Goal: Task Accomplishment & Management: Manage account settings

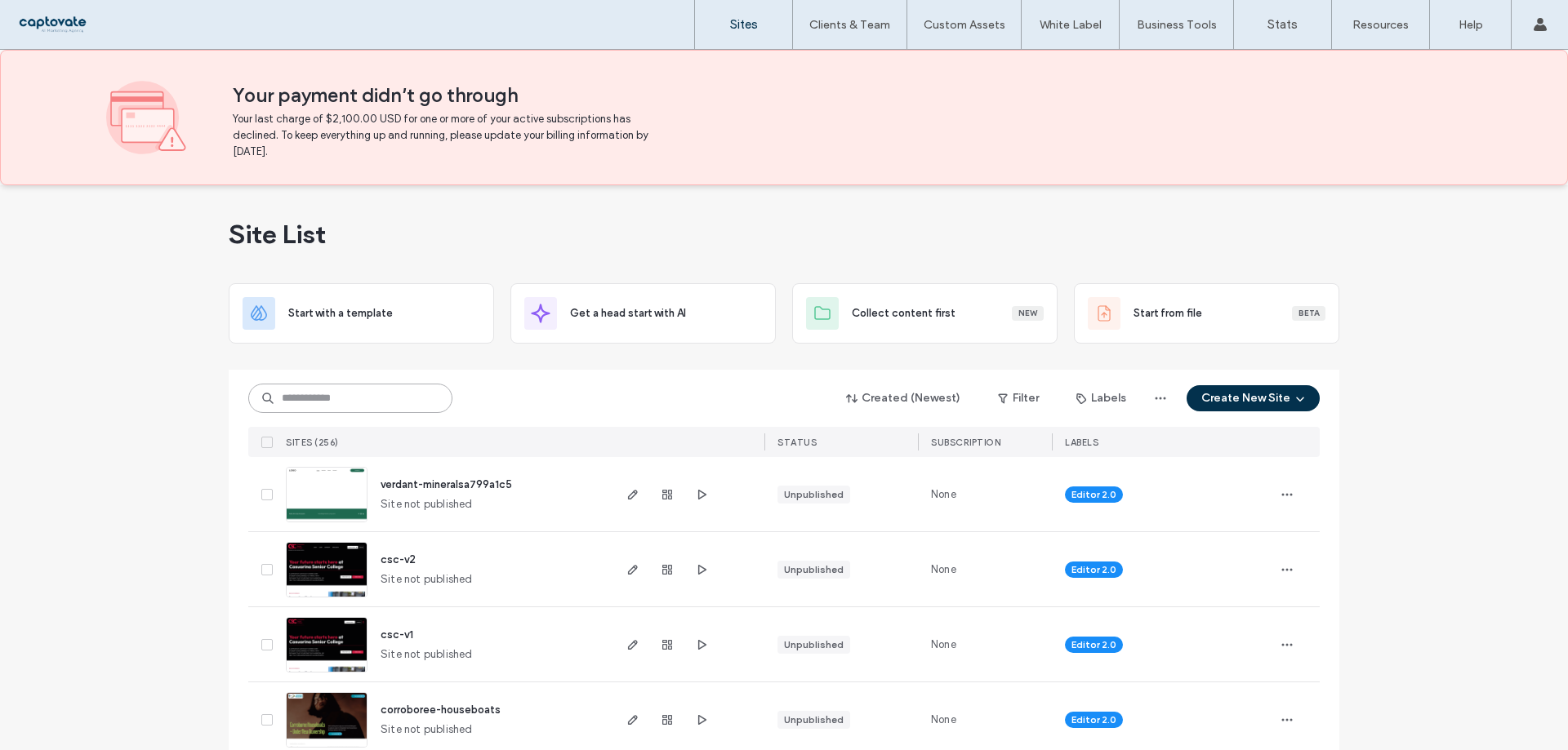
click at [400, 389] on input at bounding box center [350, 399] width 204 height 29
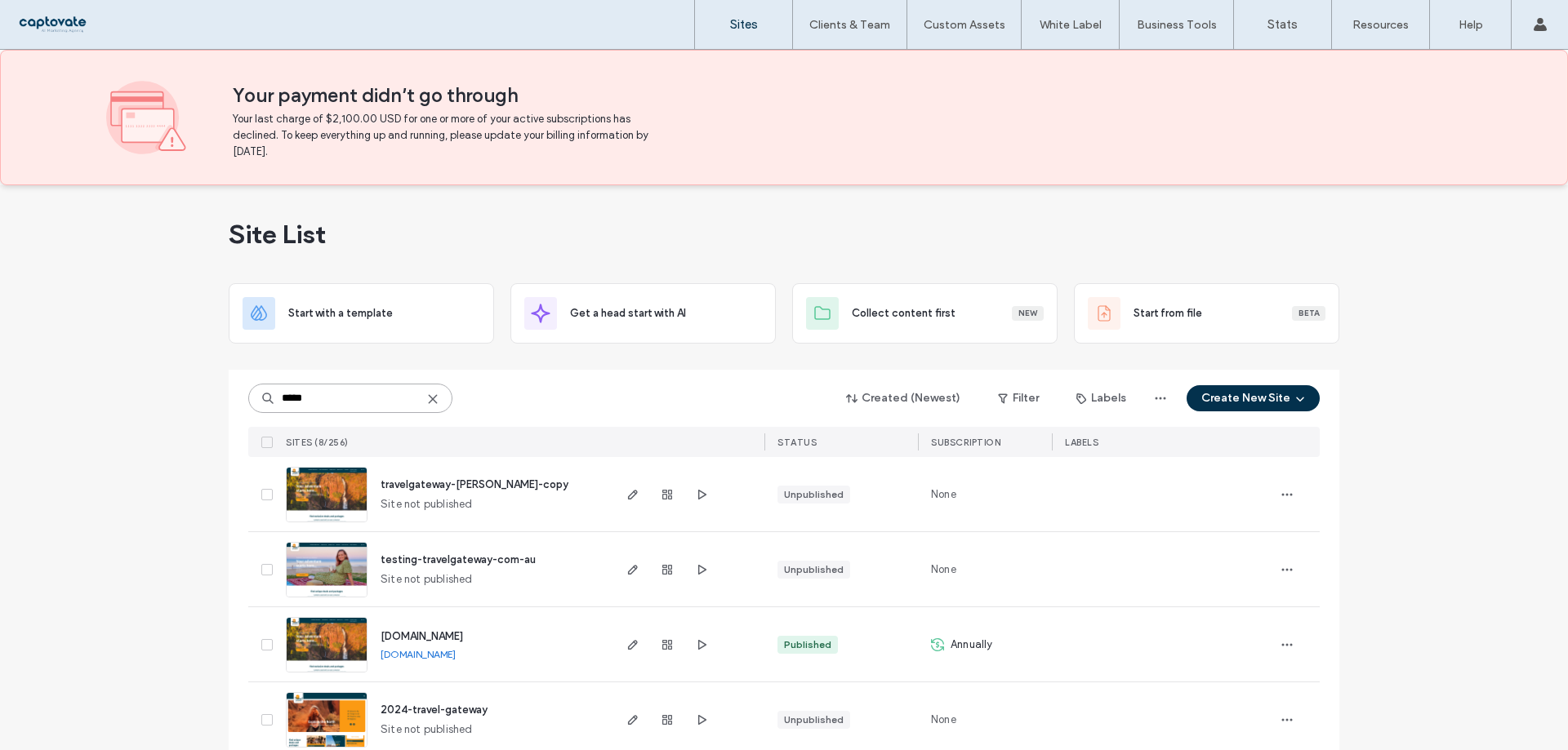
type input "*****"
click at [623, 655] on div at bounding box center [668, 644] width 88 height 75
click at [627, 644] on icon "button" at bounding box center [633, 645] width 13 height 13
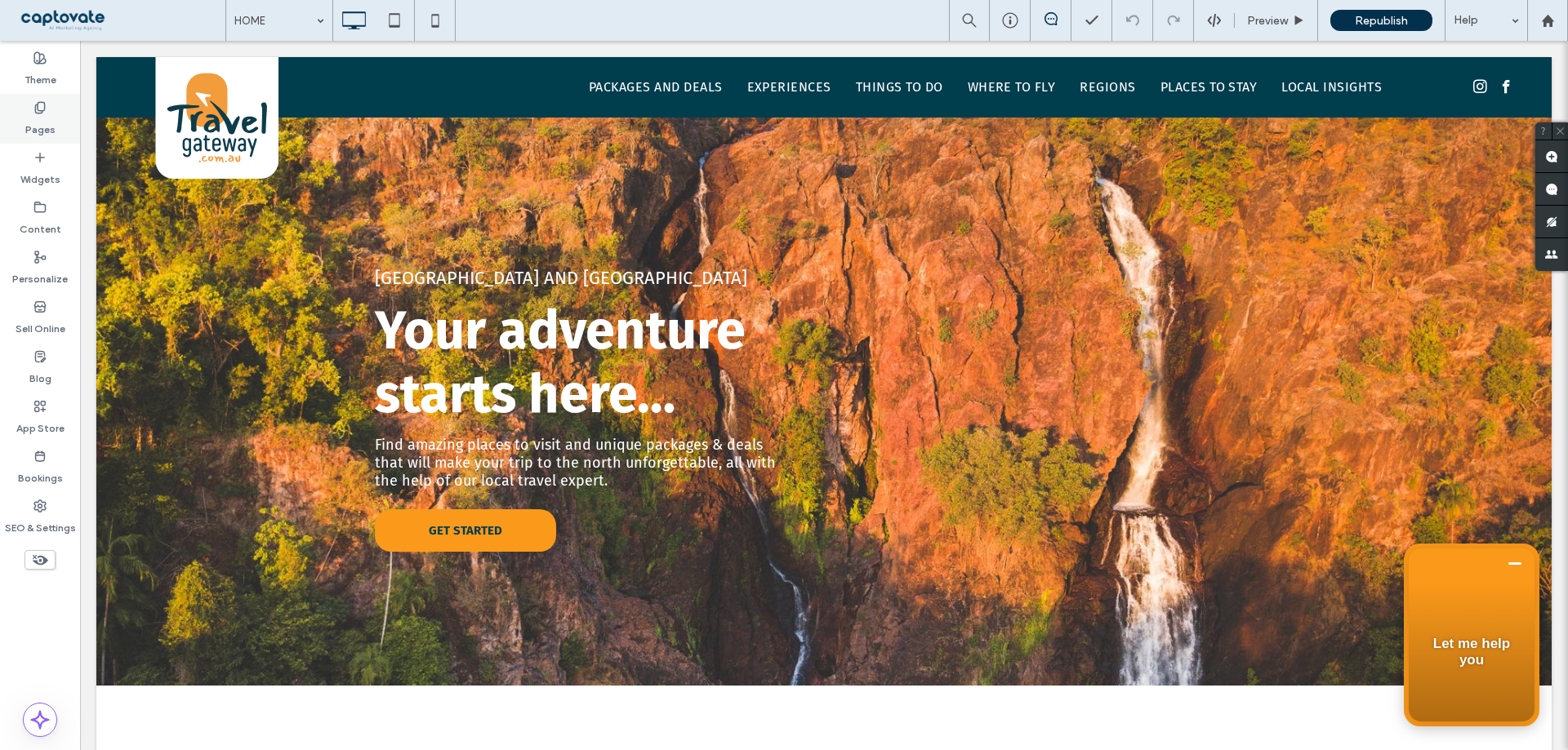
click at [57, 124] on div "Pages" at bounding box center [40, 119] width 80 height 50
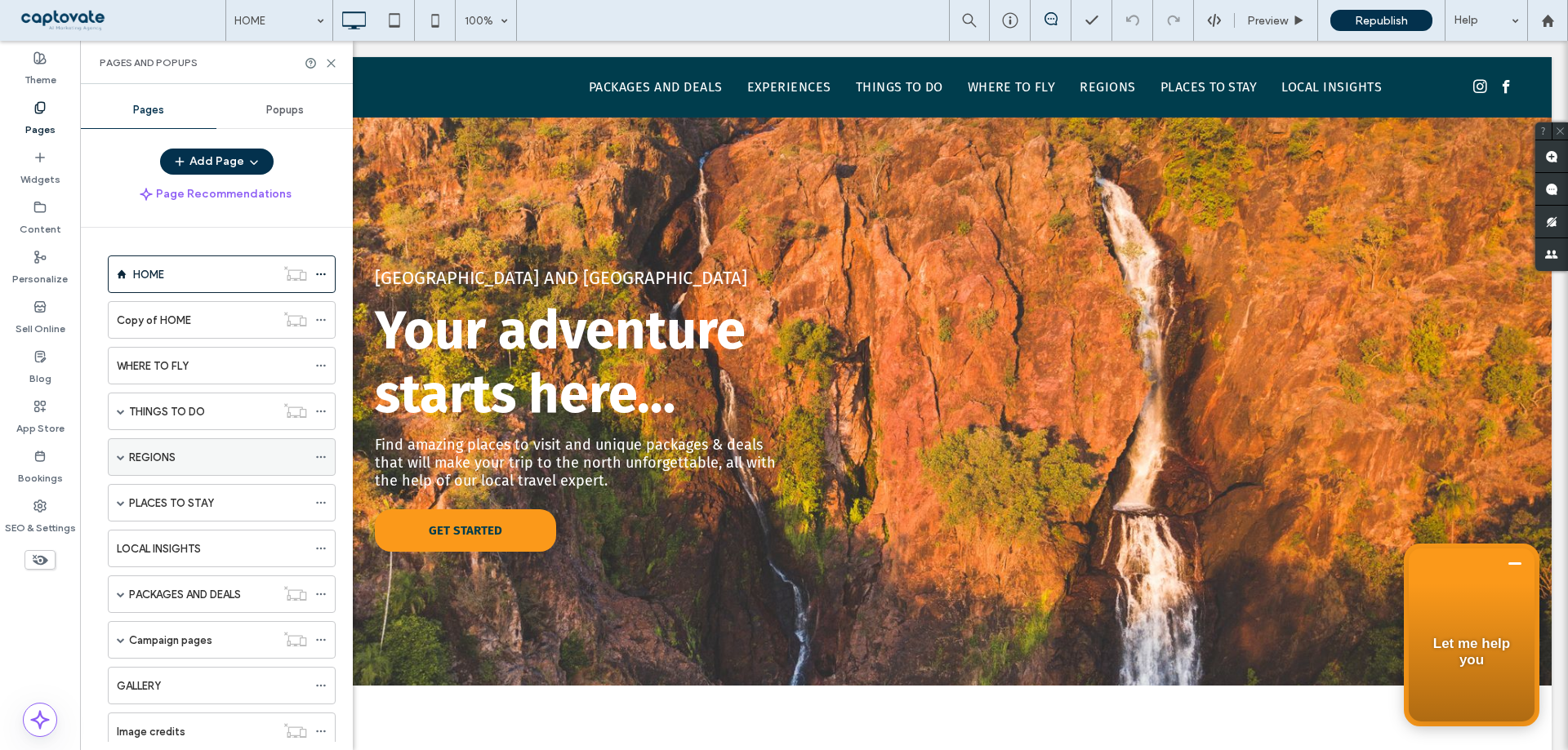
scroll to position [245, 0]
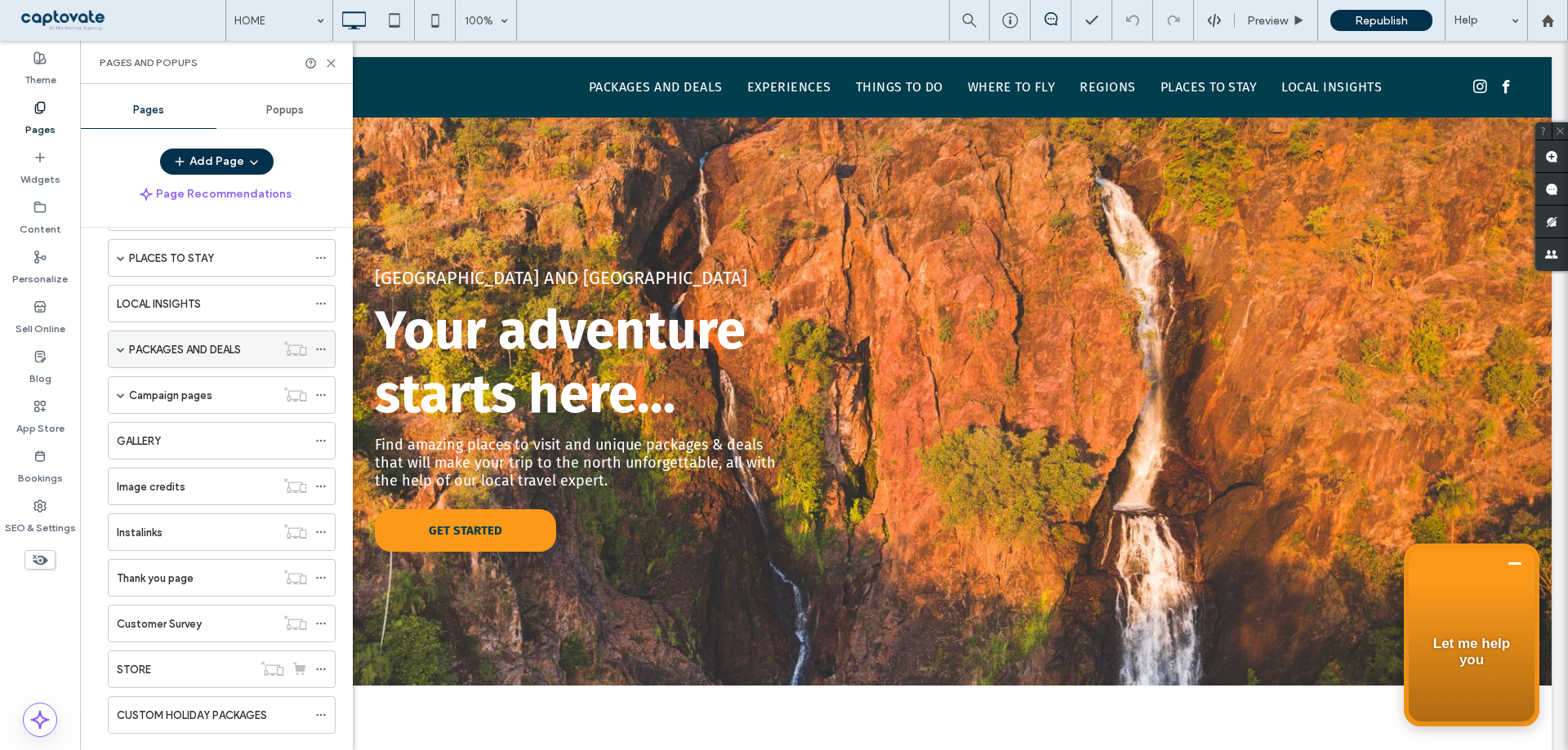
click at [122, 353] on span at bounding box center [121, 350] width 8 height 8
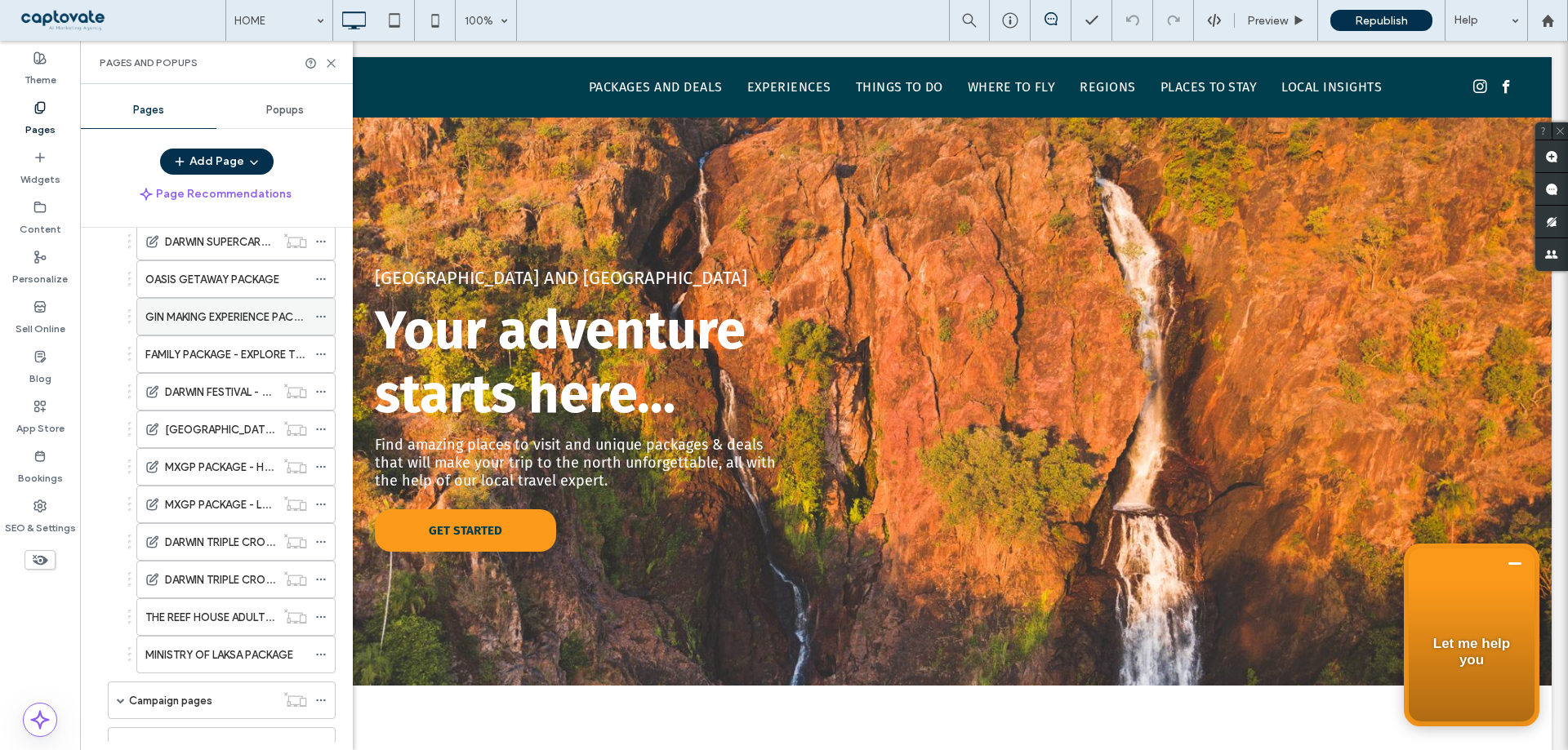
scroll to position [572, 0]
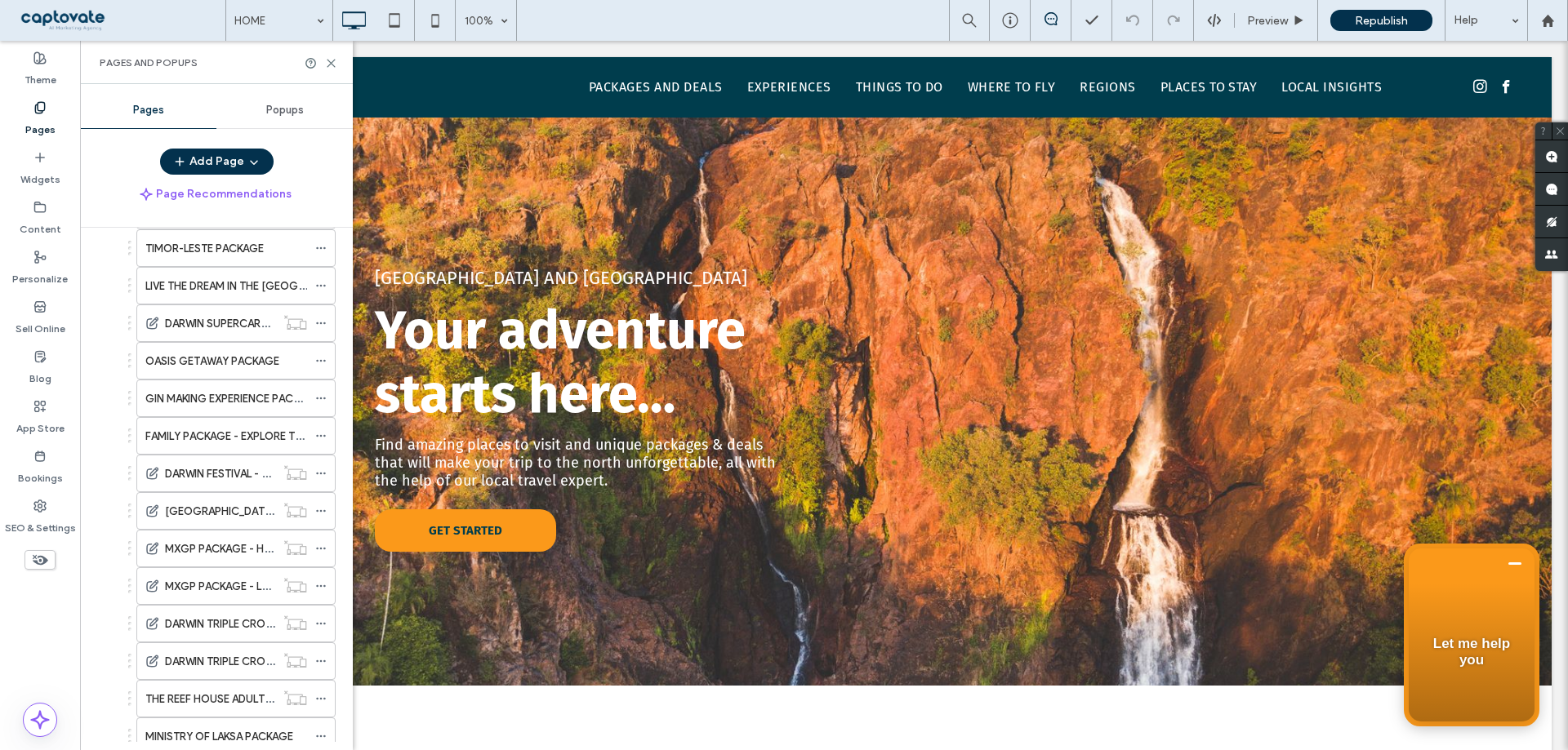
click at [243, 400] on label "GIN MAKING EXPERIENCE PACKAGE" at bounding box center [232, 399] width 174 height 29
click at [332, 66] on div at bounding box center [784, 375] width 1568 height 750
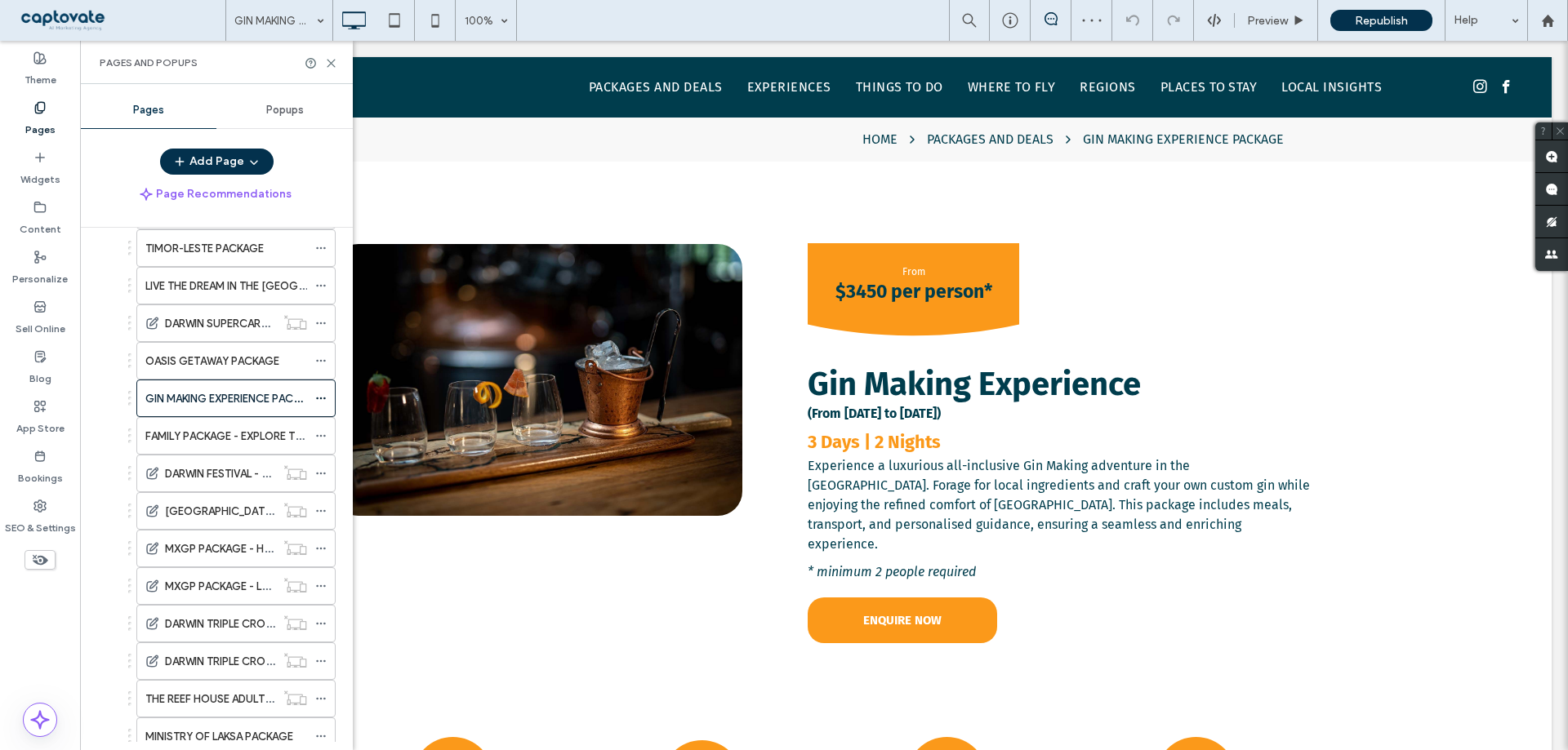
click at [332, 66] on icon at bounding box center [331, 63] width 12 height 12
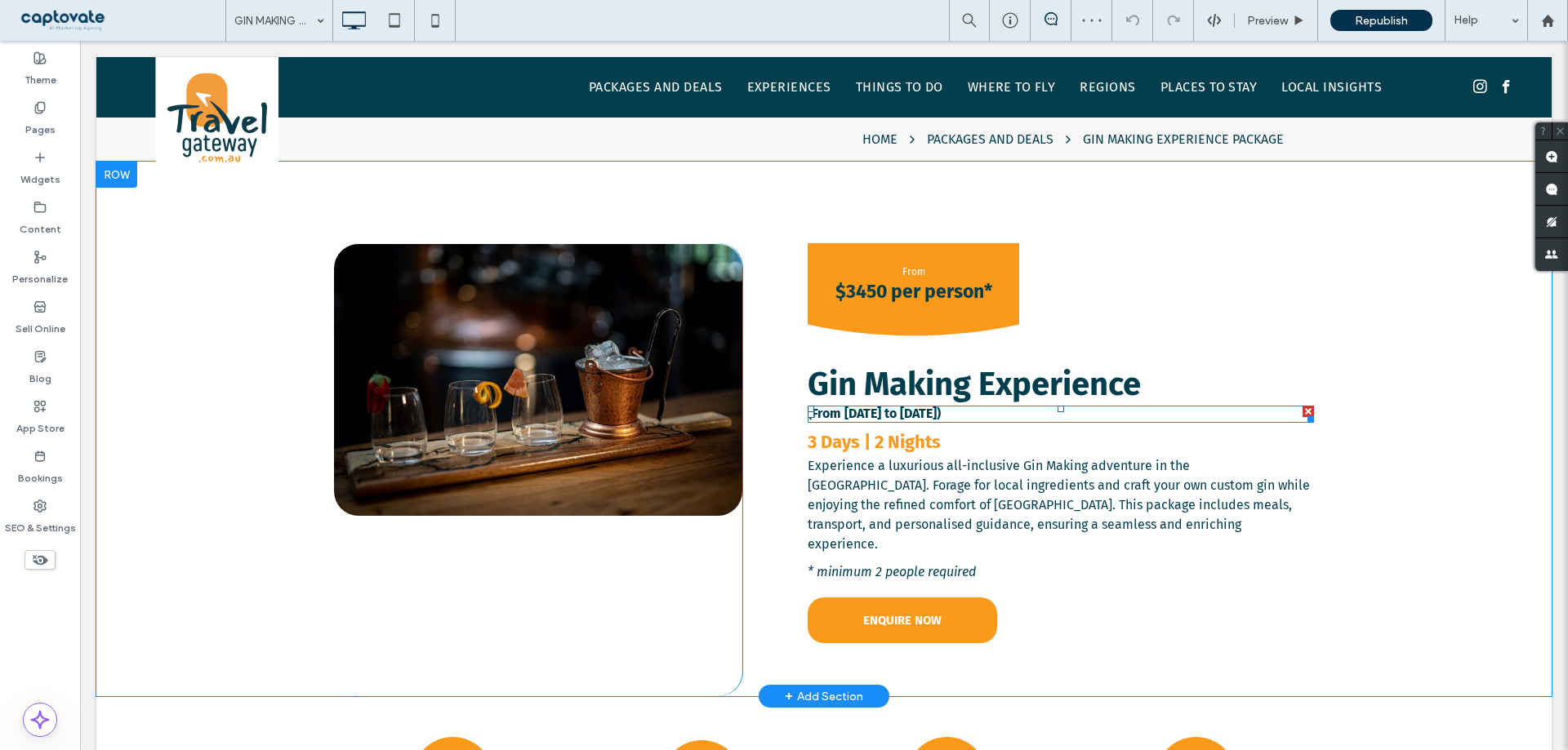
click at [941, 417] on span "(From 1 October 2024 to 31 March 2025)" at bounding box center [874, 413] width 134 height 16
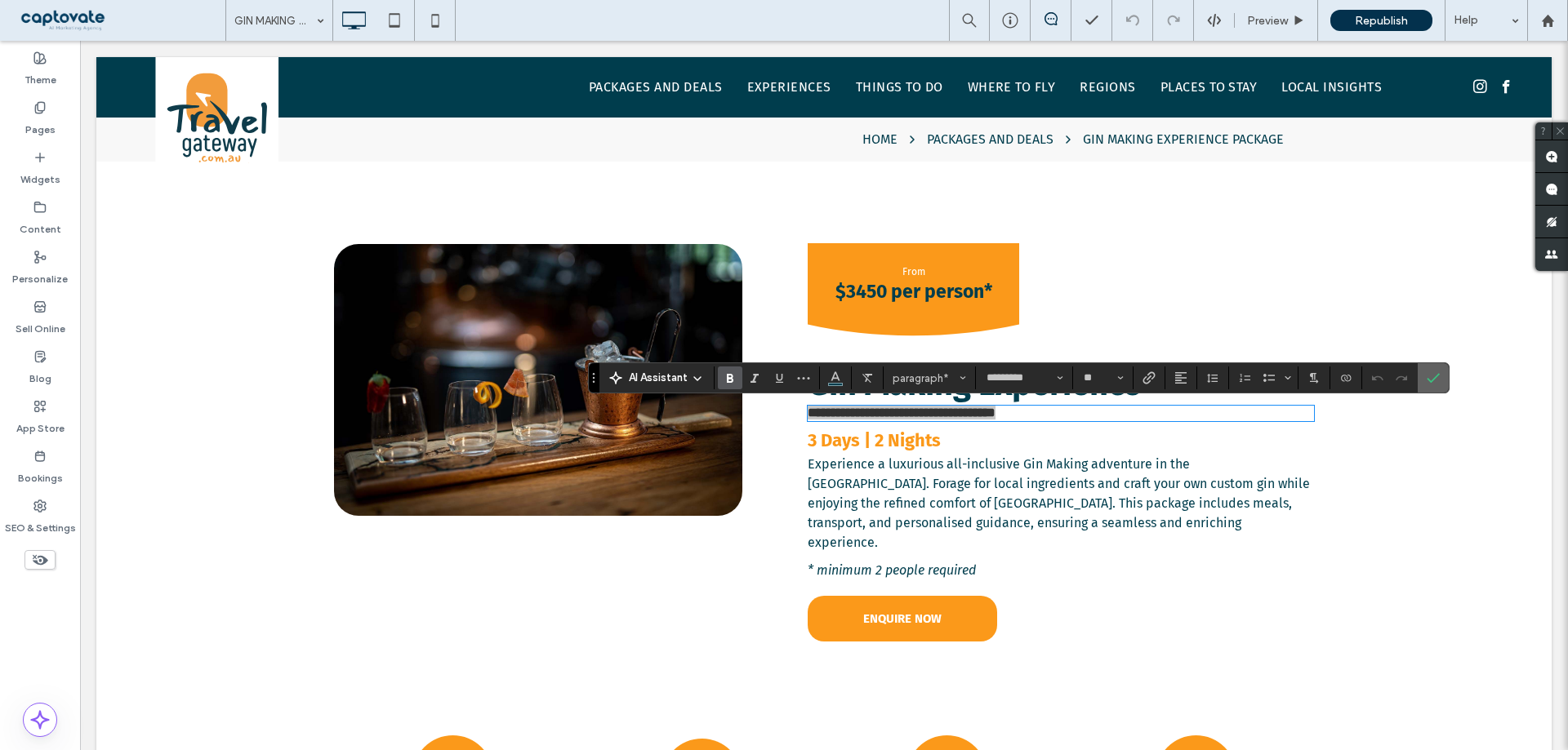
click at [1441, 378] on label "Confirm" at bounding box center [1434, 378] width 25 height 29
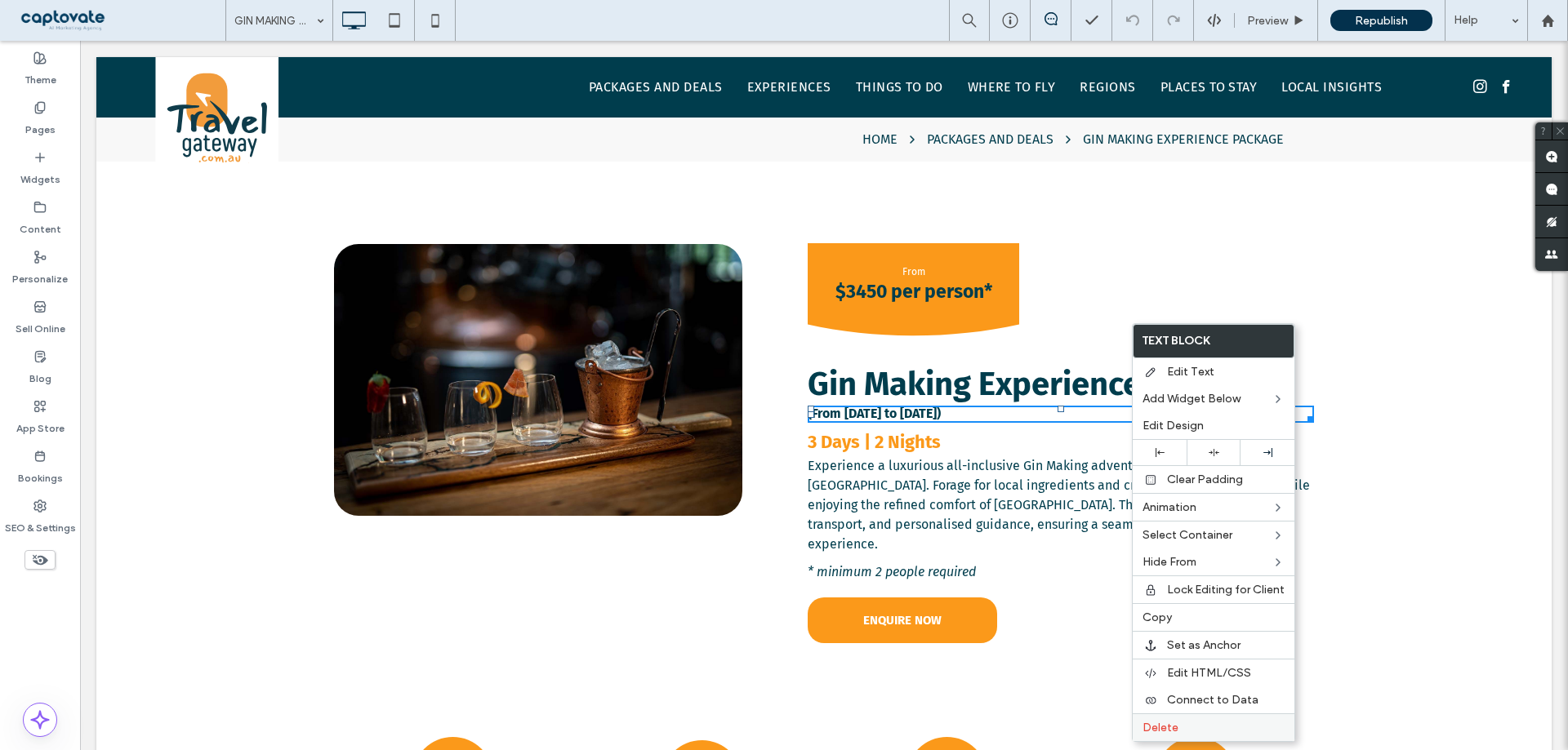
click at [1185, 721] on label "Delete" at bounding box center [1213, 727] width 142 height 14
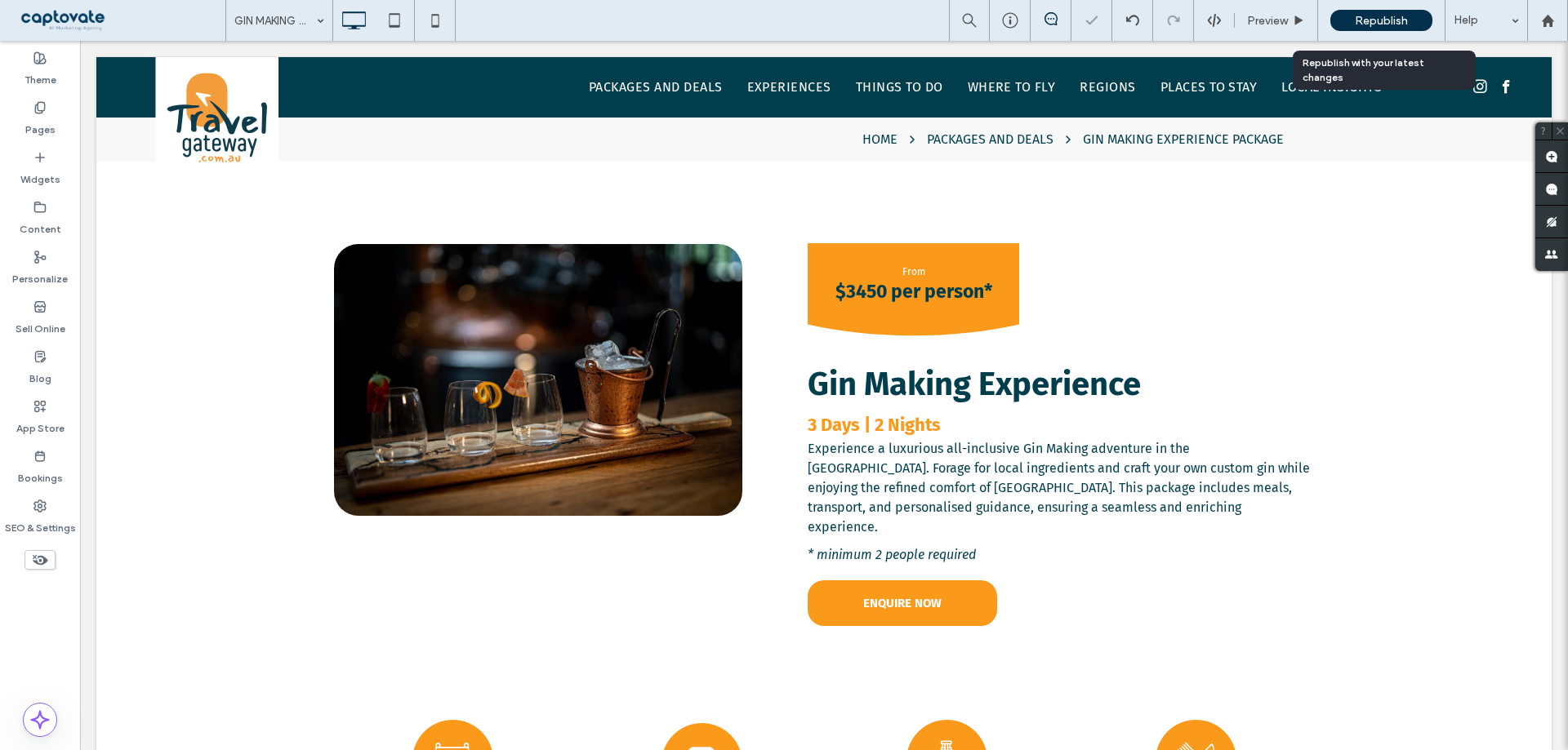
click at [1375, 23] on span "Republish" at bounding box center [1381, 20] width 53 height 14
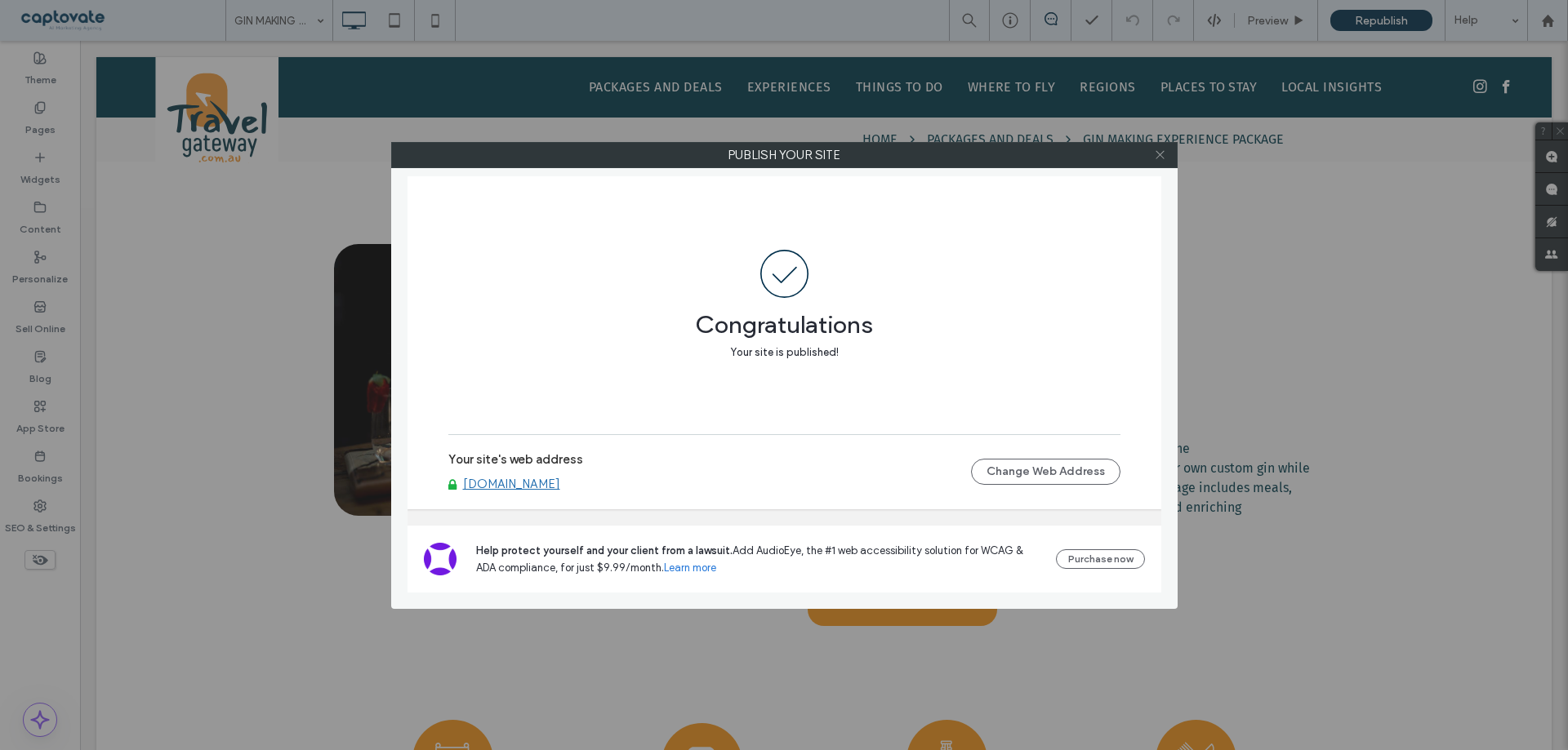
click at [1158, 151] on use at bounding box center [1160, 155] width 8 height 8
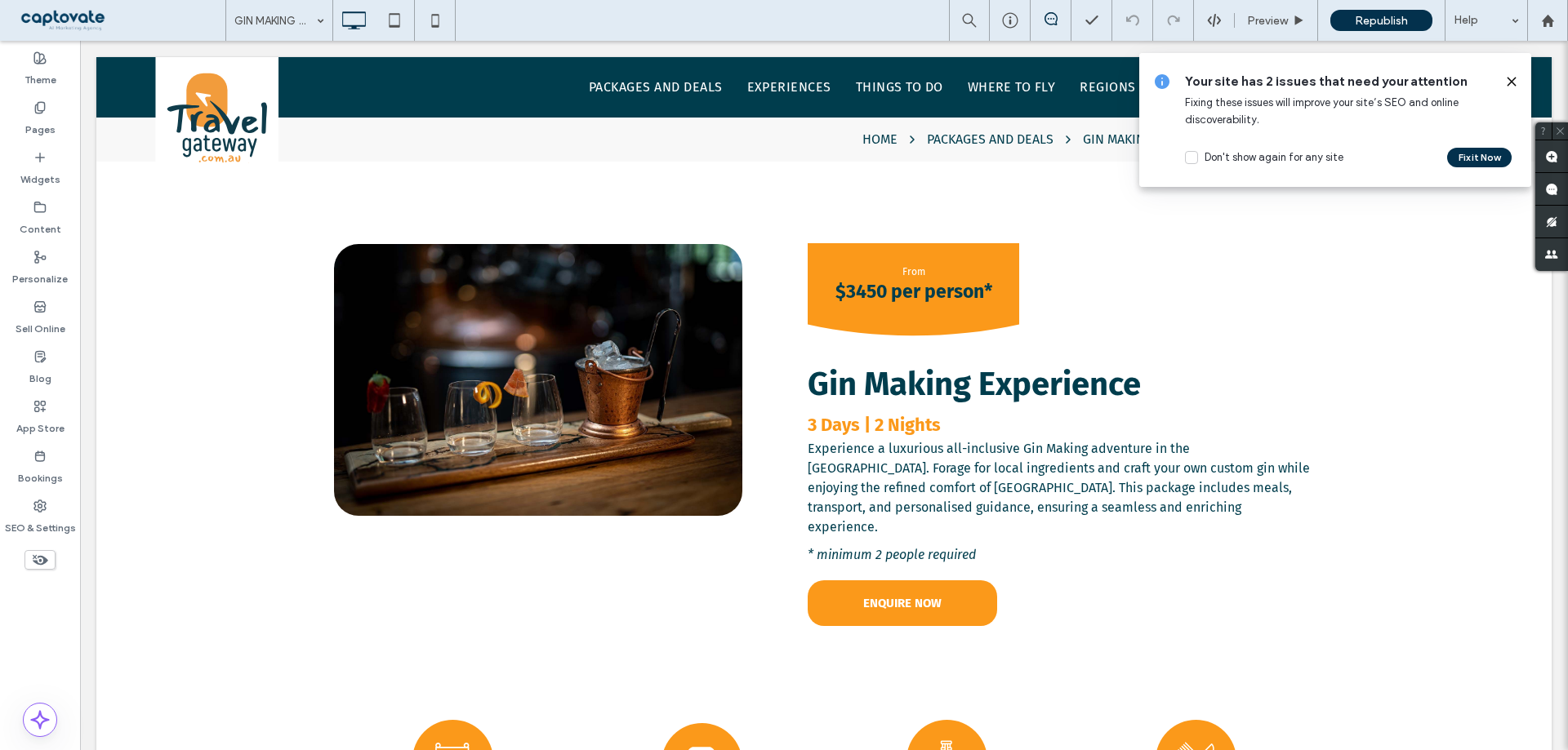
click at [1509, 77] on icon at bounding box center [1512, 82] width 13 height 13
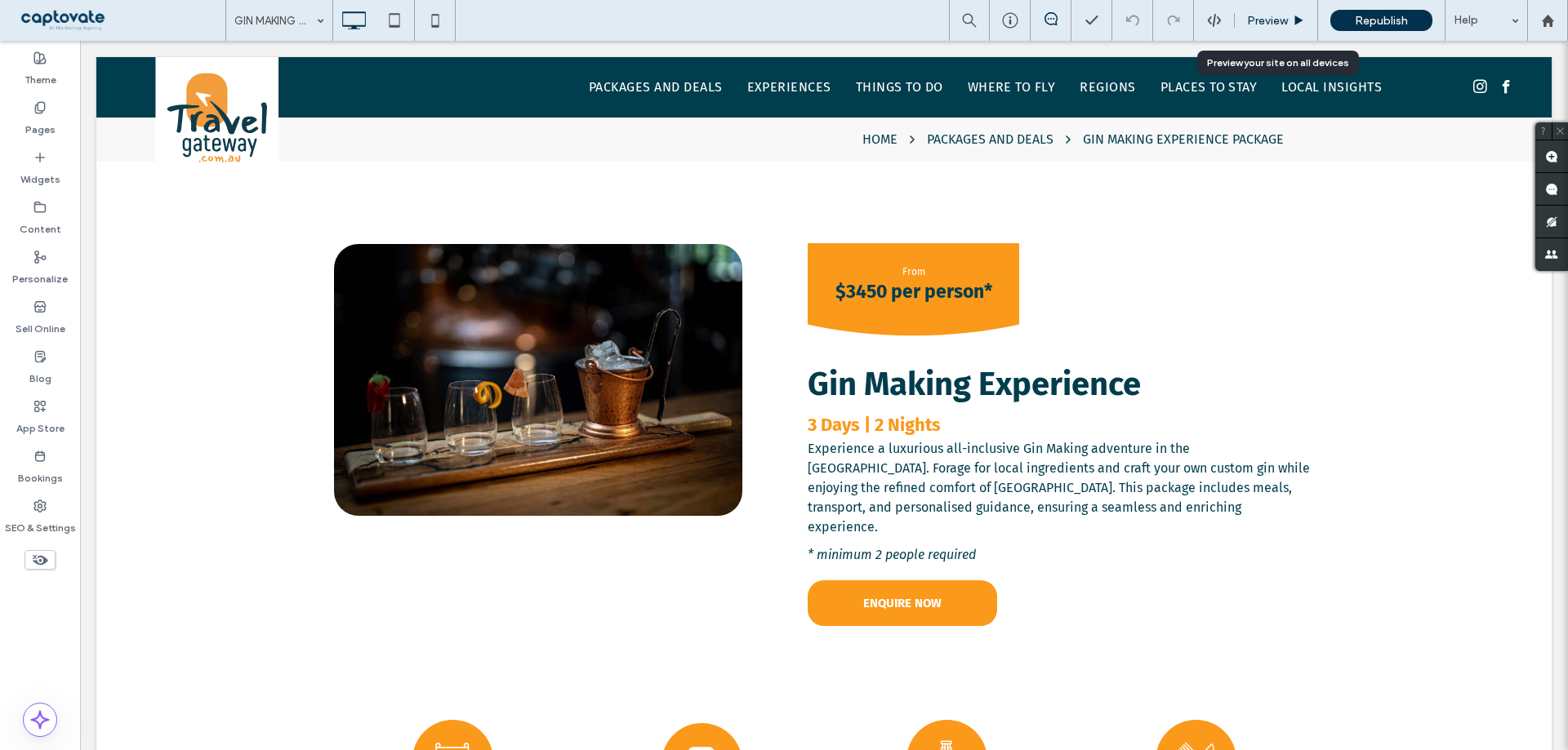
click at [1259, 18] on span "Preview" at bounding box center [1267, 20] width 41 height 14
